Goal: Find specific page/section: Find specific page/section

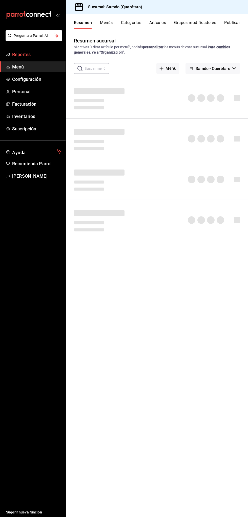
click at [36, 55] on span "Reportes" at bounding box center [36, 54] width 49 height 7
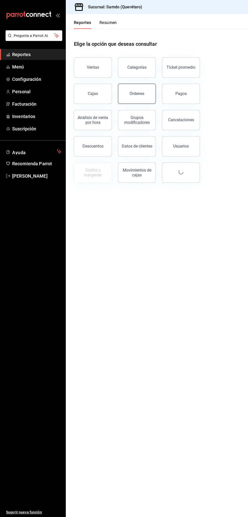
click at [148, 92] on button "Órdenes" at bounding box center [137, 94] width 38 height 20
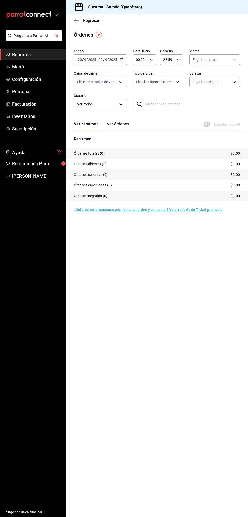
click at [41, 54] on span "Reportes" at bounding box center [36, 54] width 49 height 7
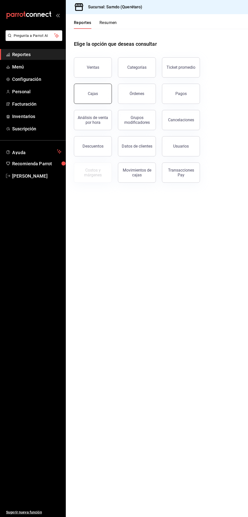
click at [101, 93] on link "Cajas" at bounding box center [93, 94] width 38 height 20
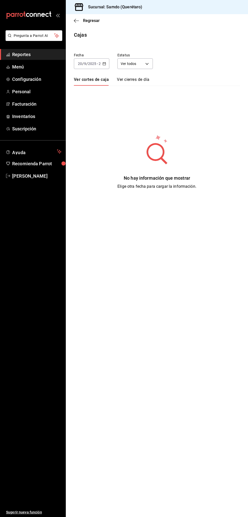
click at [93, 63] on input "2025" at bounding box center [92, 64] width 9 height 4
click at [95, 91] on span "Ayer" at bounding box center [91, 90] width 27 height 5
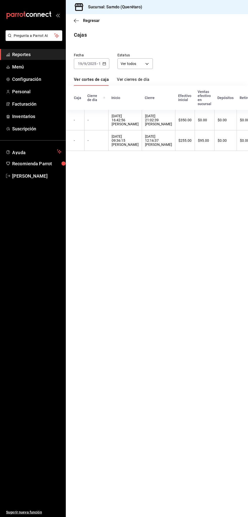
click at [37, 54] on span "Reportes" at bounding box center [36, 54] width 49 height 7
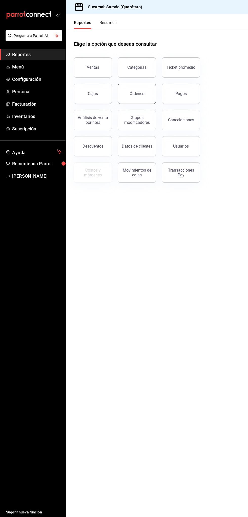
click at [135, 92] on div "Órdenes" at bounding box center [136, 93] width 15 height 5
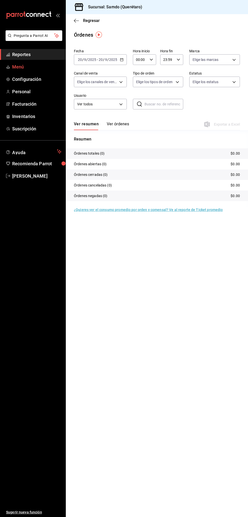
click at [39, 66] on span "Menú" at bounding box center [36, 66] width 49 height 7
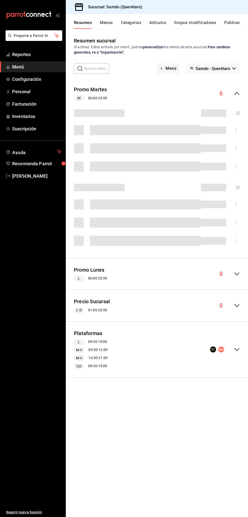
click at [109, 21] on button "Menús" at bounding box center [106, 24] width 13 height 9
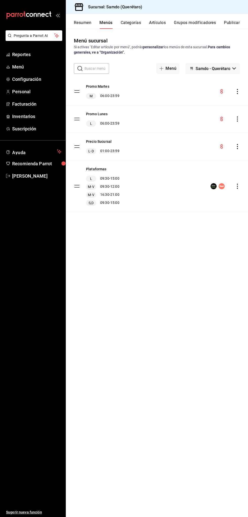
click at [81, 28] on button "Resumen" at bounding box center [82, 24] width 17 height 9
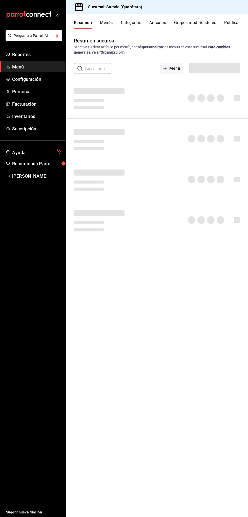
click at [162, 23] on button "Artículos" at bounding box center [157, 24] width 17 height 9
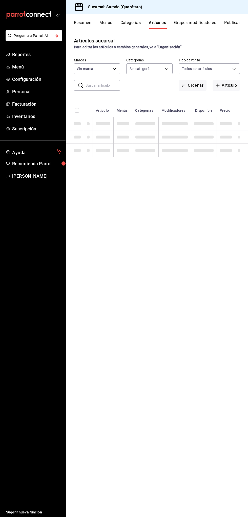
type input "c957c6ca-defb-4988-9b6c-f592cb18d26f"
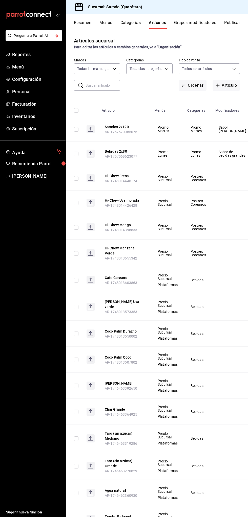
type input "891e10c5-e83d-401d-94b5-ec8e3bb88f42,93ee4657-a2dc-4e00-9290-6293814f6022,ac6e9…"
click at [41, 56] on span "Reportes" at bounding box center [36, 54] width 49 height 7
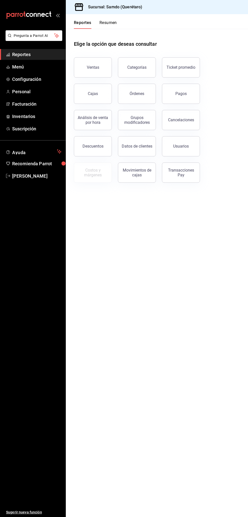
click at [47, 52] on span "Reportes" at bounding box center [36, 54] width 49 height 7
